Goal: Find specific page/section: Find specific page/section

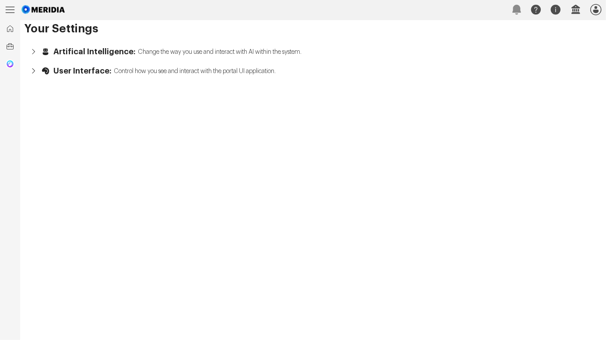
click at [7, 9] on icon at bounding box center [10, 10] width 20 height 20
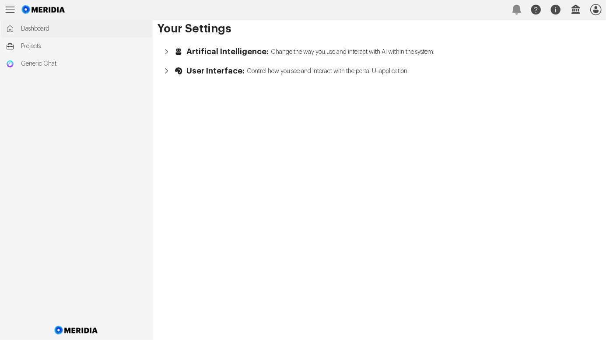
click at [33, 27] on span "Dashboard" at bounding box center [84, 29] width 126 height 9
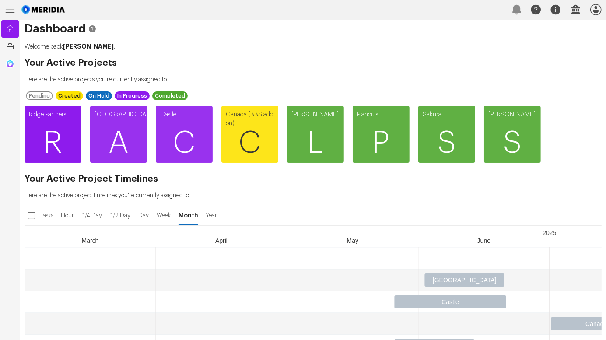
click at [63, 137] on span "R" at bounding box center [53, 143] width 57 height 53
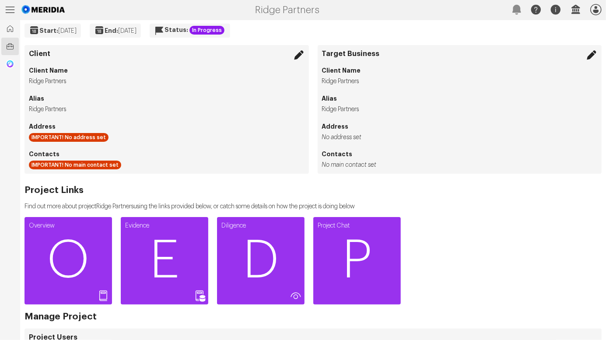
scroll to position [109, 0]
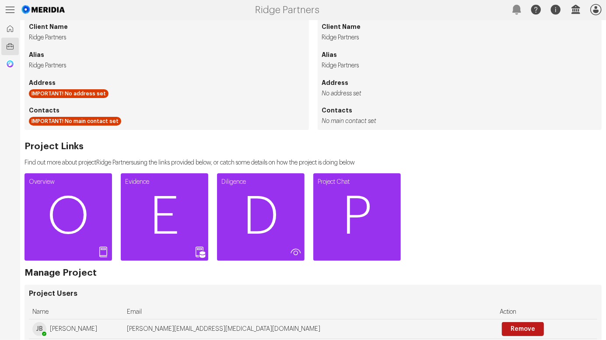
click at [11, 10] on icon at bounding box center [10, 10] width 9 height 6
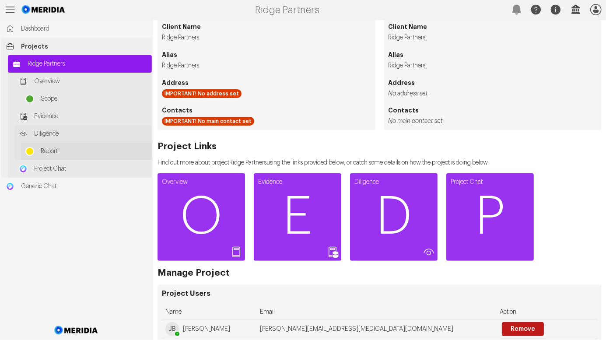
click at [48, 149] on span "Report" at bounding box center [94, 151] width 107 height 9
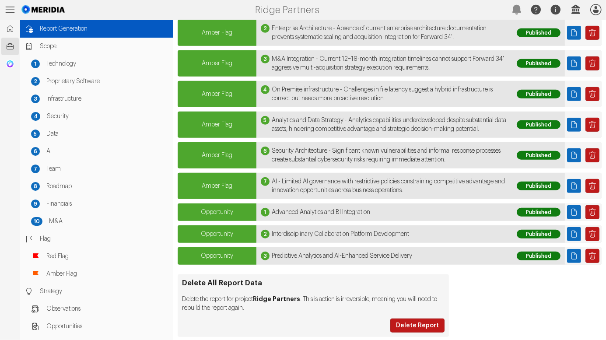
scroll to position [327, 0]
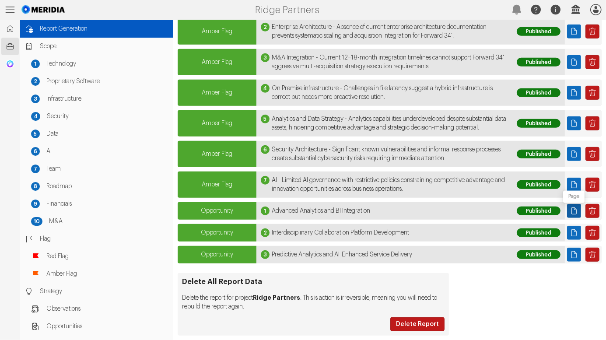
click at [573, 209] on icon "Page" at bounding box center [574, 211] width 9 height 9
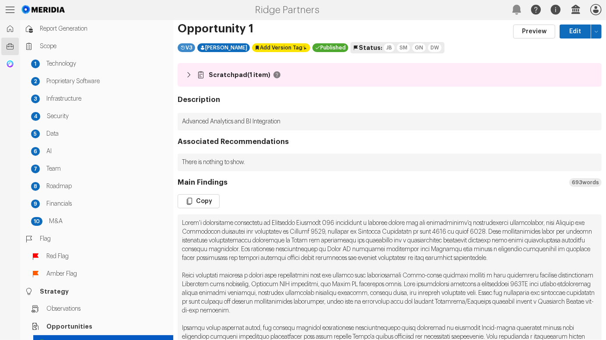
click at [191, 47] on div "V 3" at bounding box center [187, 47] width 18 height 9
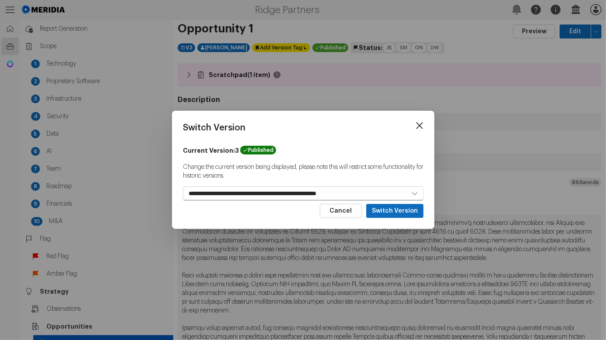
click at [418, 124] on icon at bounding box center [419, 126] width 7 height 7
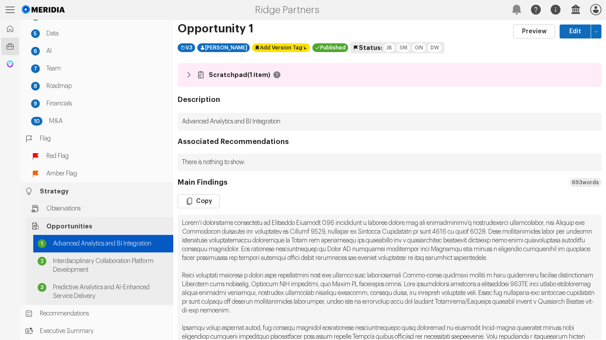
scroll to position [105, 0]
click at [71, 262] on span "Interdisciplinary Collaboration Platform Development" at bounding box center [111, 266] width 116 height 18
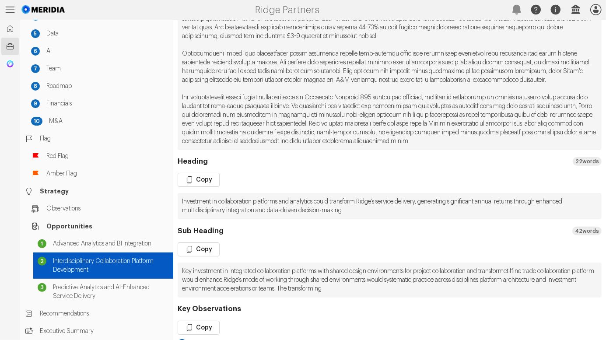
scroll to position [402, 0]
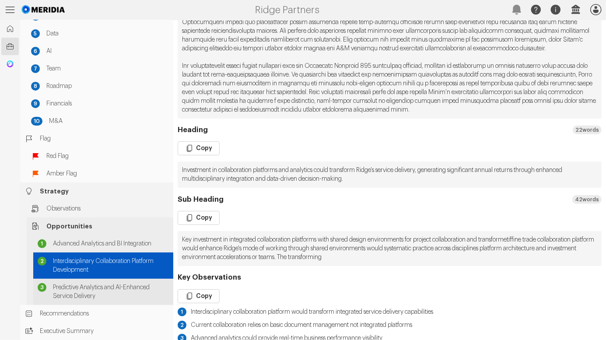
click at [87, 286] on span "Predictive Analytics and AI-Enhanced Service Delivery" at bounding box center [111, 292] width 116 height 18
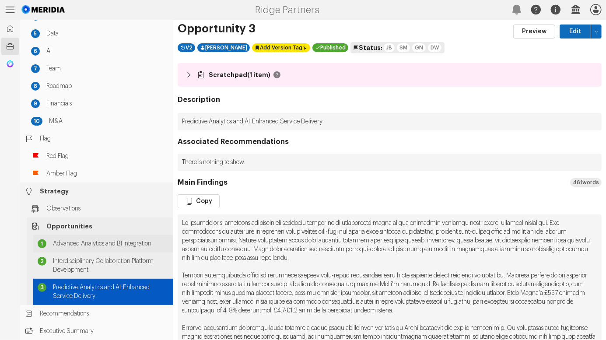
click at [103, 241] on span "Advanced Analytics and BI Integration" at bounding box center [111, 243] width 116 height 9
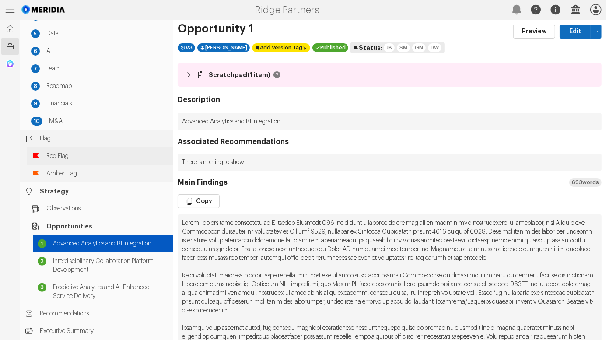
click at [58, 156] on span "Red Flag" at bounding box center [107, 156] width 123 height 9
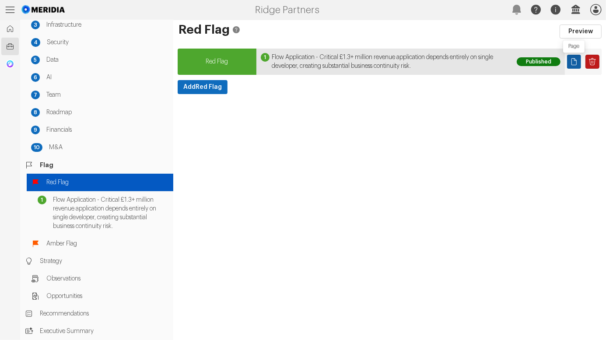
click at [573, 61] on icon "Page" at bounding box center [574, 61] width 9 height 9
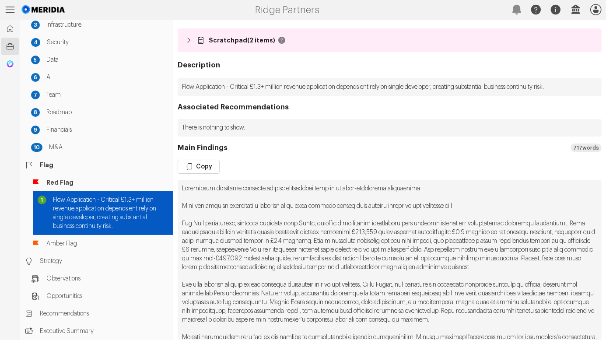
scroll to position [36, 0]
